Goal: Find specific page/section: Find specific page/section

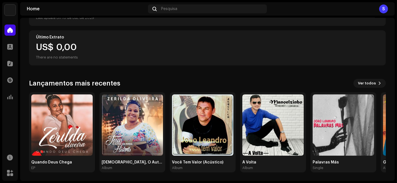
scroll to position [92, 0]
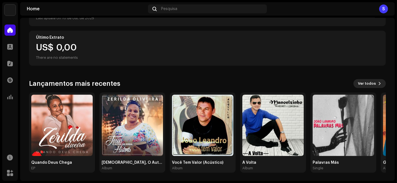
click at [368, 84] on span "Ver todos" at bounding box center [367, 83] width 18 height 11
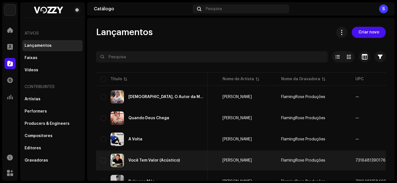
scroll to position [0, 99]
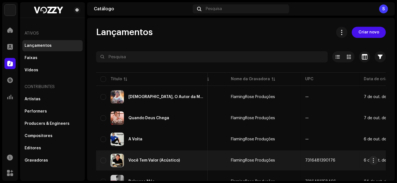
click at [255, 160] on span "FlamingRose Produções" at bounding box center [253, 161] width 44 height 4
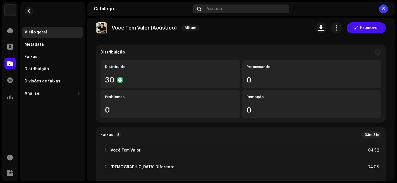
scroll to position [40, 0]
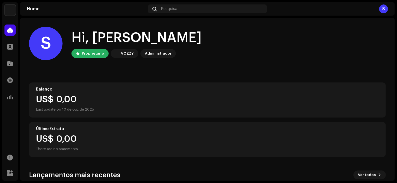
scroll to position [92, 0]
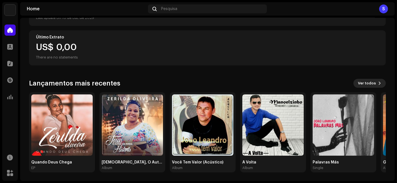
click at [358, 82] on span "Ver todos" at bounding box center [367, 83] width 18 height 11
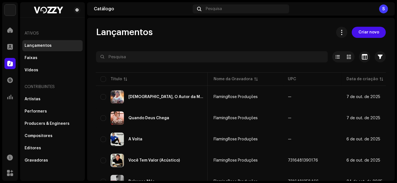
scroll to position [0, 116]
